Goal: Check status: Check status

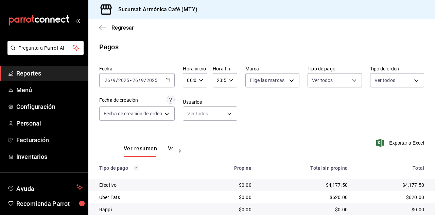
scroll to position [48, 0]
click at [166, 80] on icon "button" at bounding box center [168, 80] width 5 height 5
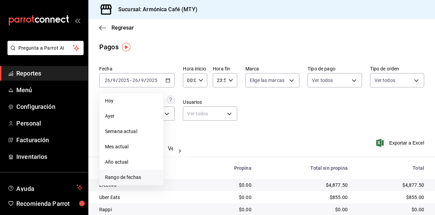
click at [135, 178] on span "Rango de fechas" at bounding box center [131, 177] width 53 height 7
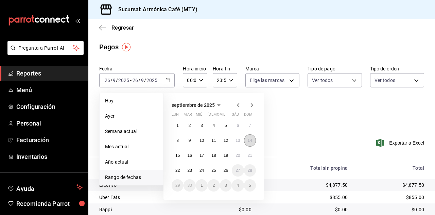
click at [252, 141] on abbr "14" at bounding box center [250, 140] width 4 height 5
